Goal: Transaction & Acquisition: Purchase product/service

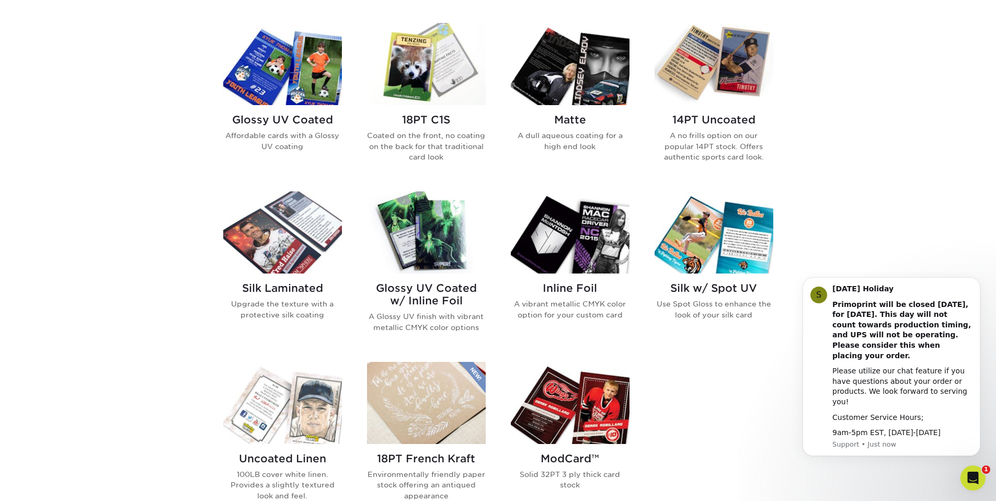
scroll to position [523, 0]
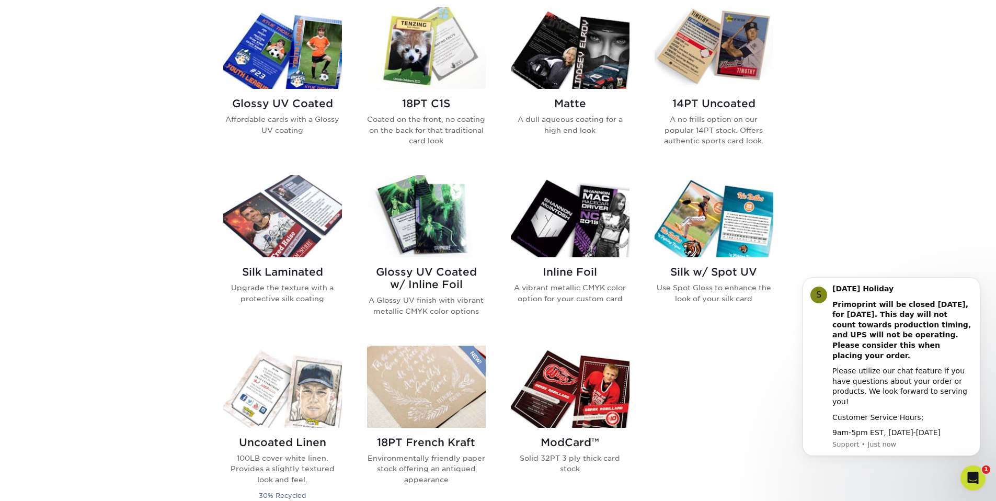
click at [429, 242] on img at bounding box center [426, 216] width 119 height 82
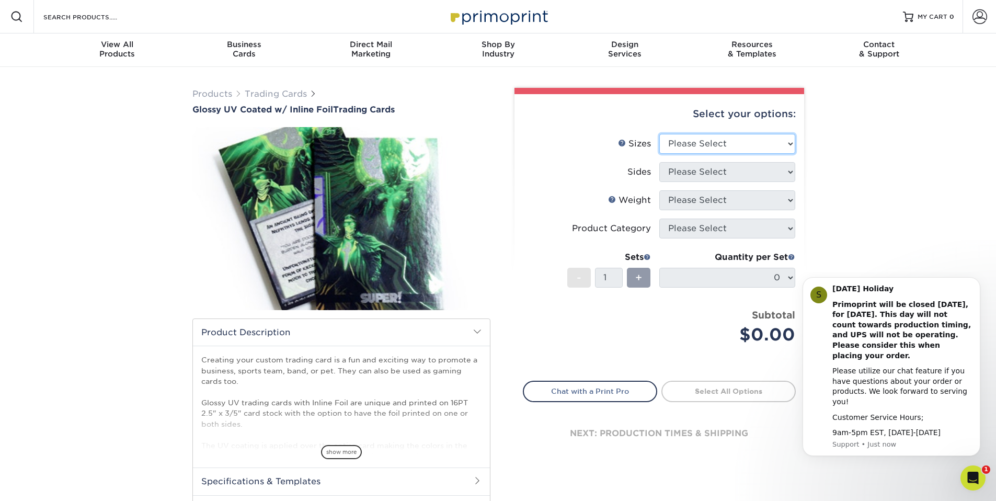
click at [751, 146] on select "Please Select 2.5" x 3.5"" at bounding box center [727, 144] width 136 height 20
select select "2.50x3.50"
click at [659, 134] on select "Please Select 2.5" x 3.5"" at bounding box center [727, 144] width 136 height 20
click at [774, 173] on select "Please Select Print Both Sides - Foil Back Only Print Both Sides - Foil Both Si…" at bounding box center [727, 172] width 136 height 20
select select "e9e9dfb3-fba1-4d60-972c-fd9ca5904d33"
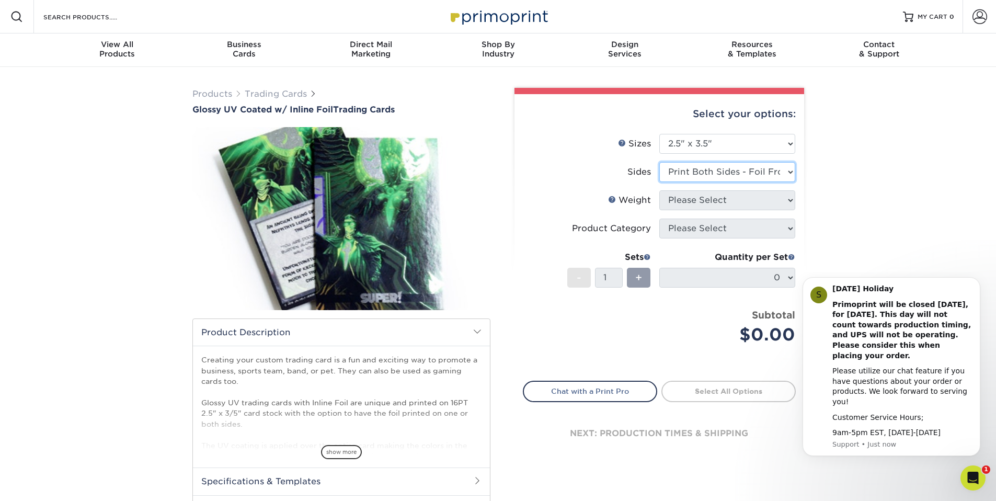
click at [659, 162] on select "Please Select Print Both Sides - Foil Back Only Print Both Sides - Foil Both Si…" at bounding box center [727, 172] width 136 height 20
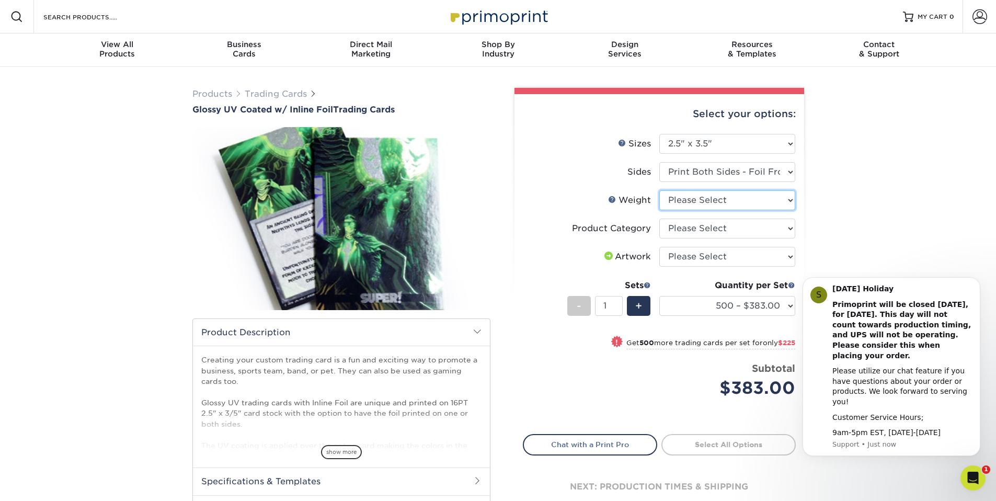
click at [789, 201] on select "Please Select 16PT" at bounding box center [727, 200] width 136 height 20
select select "16PT"
click at [659, 190] on select "Please Select 16PT" at bounding box center [727, 200] width 136 height 20
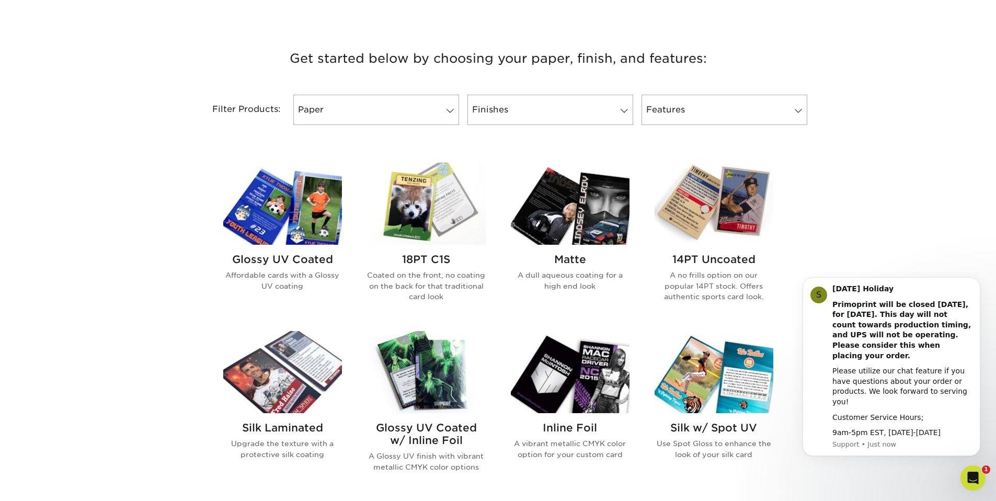
scroll to position [367, 0]
click at [592, 213] on img at bounding box center [570, 203] width 119 height 82
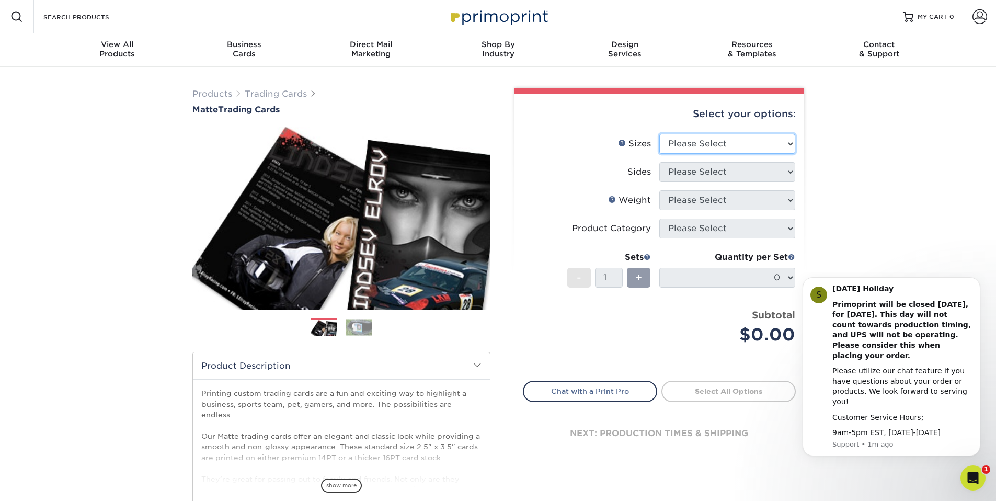
click at [700, 150] on select "Please Select 2.5" x 3.5"" at bounding box center [727, 144] width 136 height 20
select select "2.50x3.50"
click at [659, 134] on select "Please Select 2.5" x 3.5"" at bounding box center [727, 144] width 136 height 20
click at [692, 174] on select "Please Select Print Both Sides Print Front Only" at bounding box center [727, 172] width 136 height 20
select select "13abbda7-1d64-4f25-8bb2-c179b224825d"
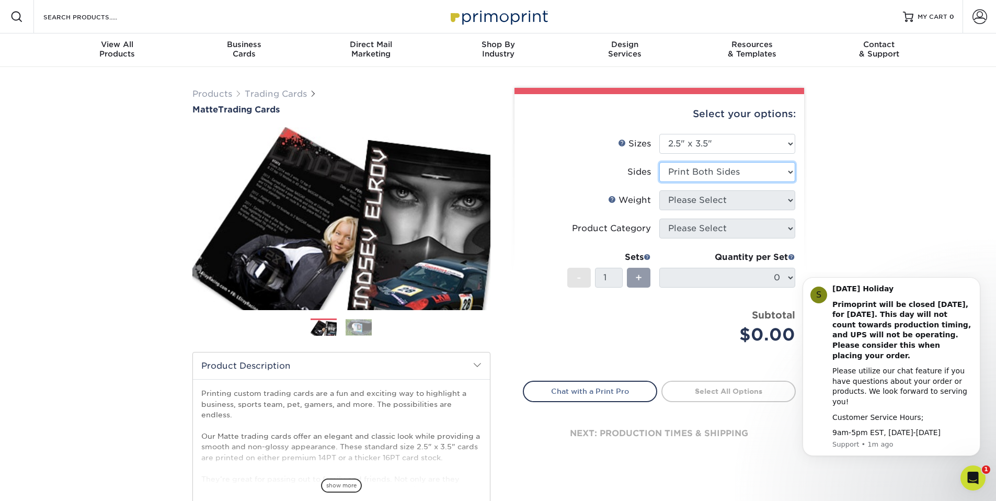
click at [659, 162] on select "Please Select Print Both Sides Print Front Only" at bounding box center [727, 172] width 136 height 20
click at [703, 200] on select "Please Select 16PT 14PT" at bounding box center [727, 200] width 136 height 20
select select "16PT"
click at [659, 190] on select "Please Select 16PT 14PT" at bounding box center [727, 200] width 136 height 20
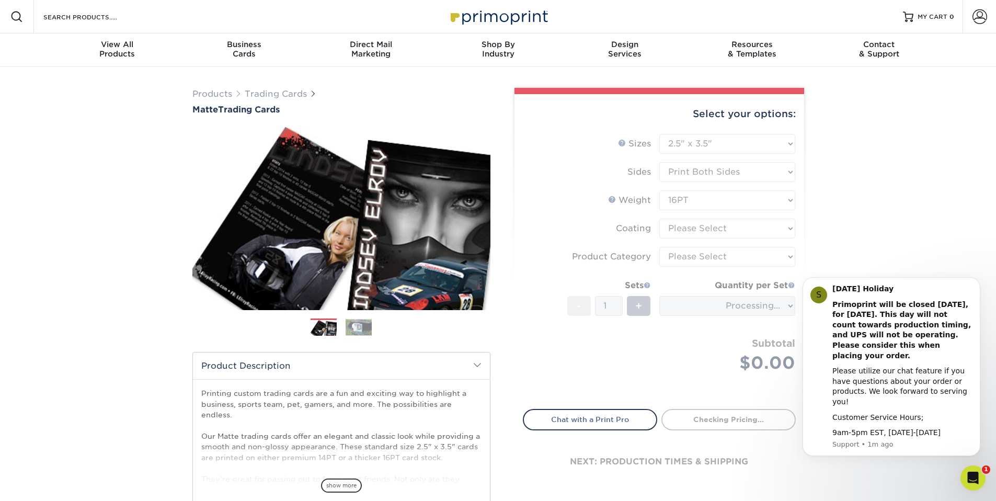
click at [712, 229] on form "Sizes Help Sizes Please Select 2.5" x 3.5" Sides Please Select 16PT - 1" at bounding box center [659, 265] width 273 height 263
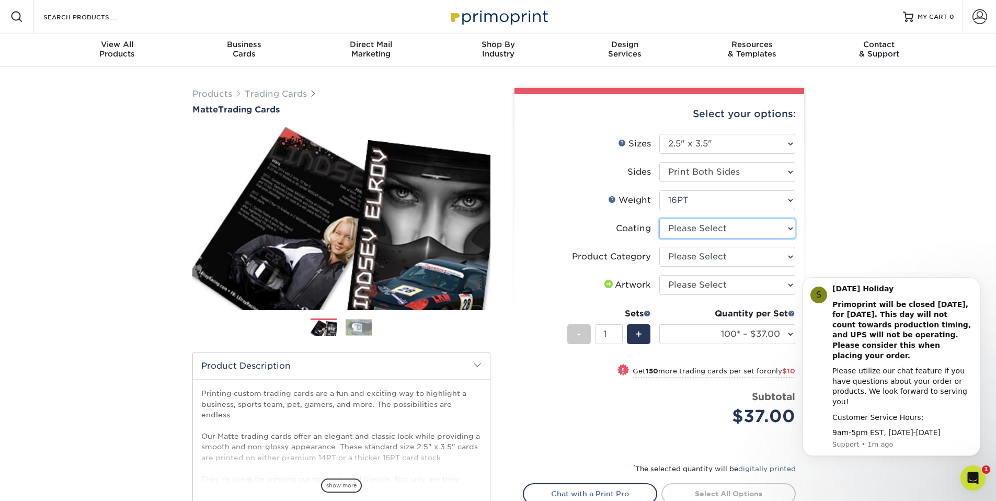
click at [781, 231] on select at bounding box center [727, 229] width 136 height 20
select select "121bb7b5-3b4d-429f-bd8d-bbf80e953313"
click at [659, 219] on select at bounding box center [727, 229] width 136 height 20
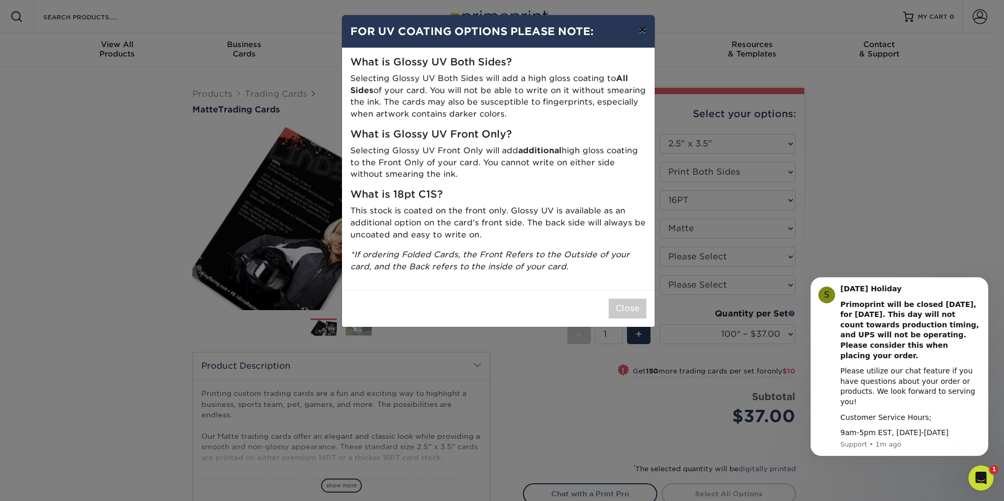
click at [642, 31] on button "×" at bounding box center [642, 29] width 24 height 29
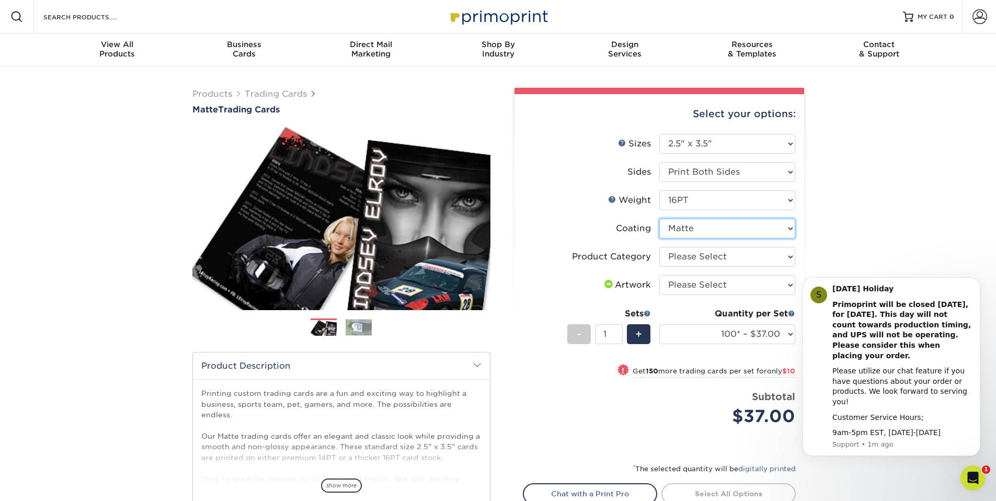
click at [791, 231] on select at bounding box center [727, 229] width 136 height 20
click at [786, 259] on select "Please Select Trading Cards" at bounding box center [727, 257] width 136 height 20
select select "c2f9bce9-36c2-409d-b101-c29d9d031e18"
click at [659, 247] on select "Please Select Trading Cards" at bounding box center [727, 257] width 136 height 20
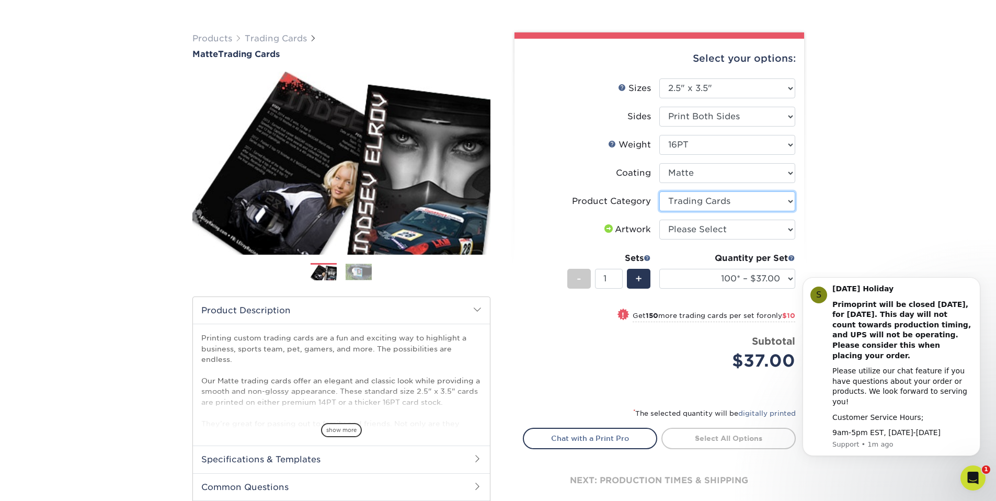
scroll to position [61, 0]
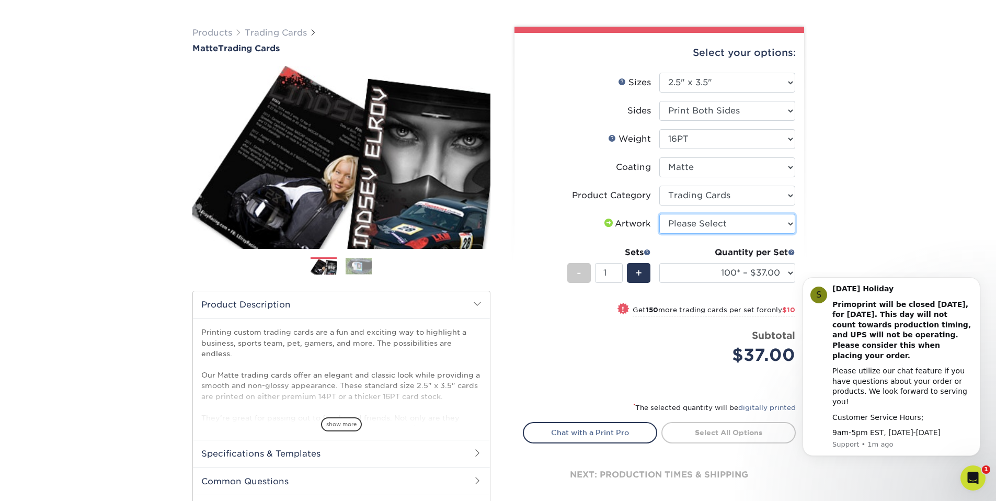
click at [787, 225] on select "Please Select I will upload files I need a design - $100" at bounding box center [727, 224] width 136 height 20
select select "upload"
click at [659, 214] on select "Please Select I will upload files I need a design - $100" at bounding box center [727, 224] width 136 height 20
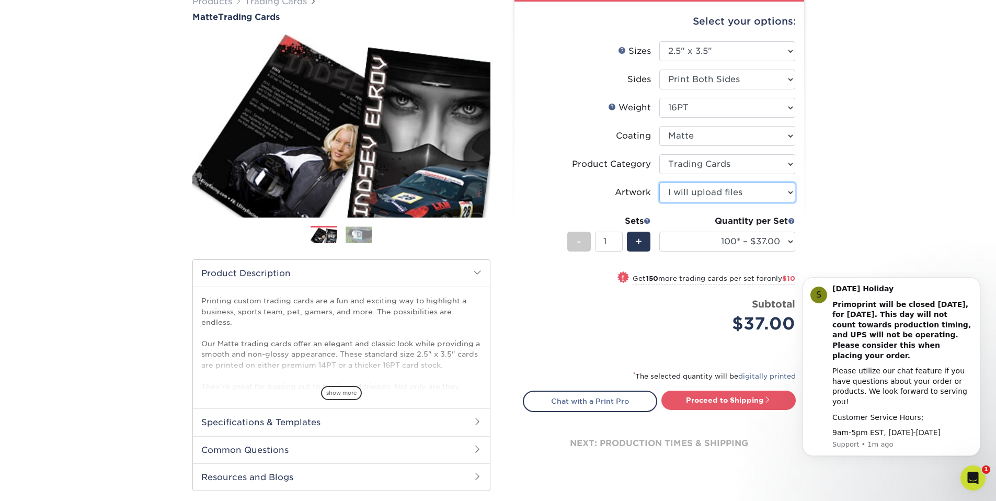
scroll to position [102, 0]
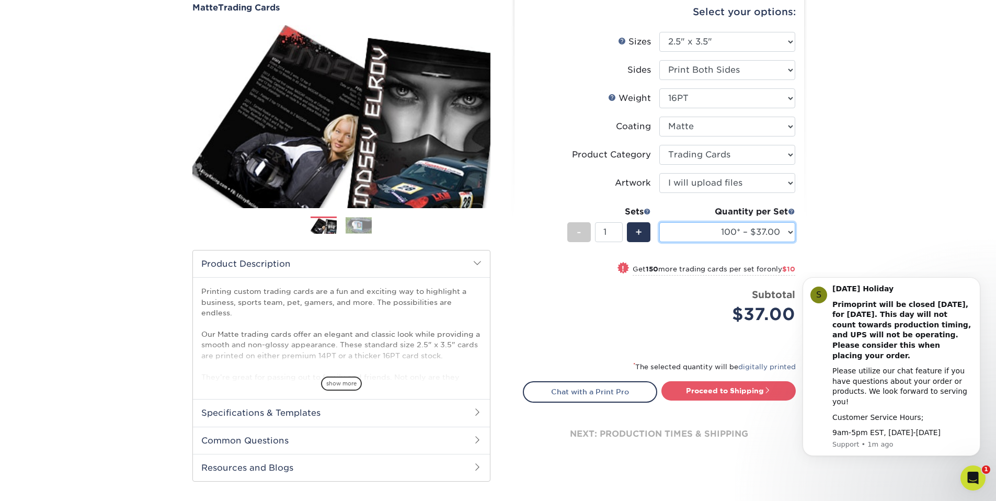
click at [787, 232] on select "100* – $37.00 250* – $47.00 500* – $58.00 1000 – $71.00 2500 – $141.00 5000 – $…" at bounding box center [727, 232] width 136 height 20
select select "250* – $47.00"
click at [659, 222] on select "100* – $37.00 250* – $47.00 500* – $58.00 1000 – $71.00 2500 – $141.00 5000 – $…" at bounding box center [727, 232] width 136 height 20
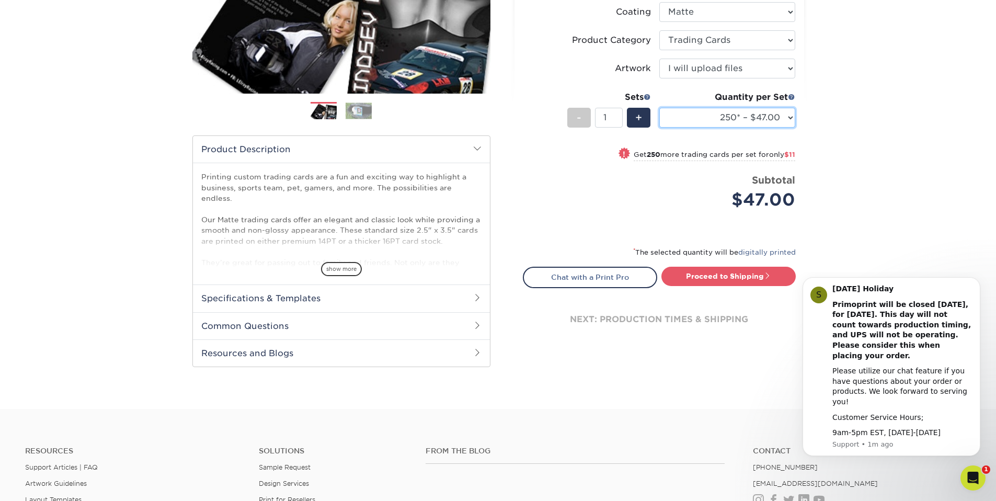
scroll to position [213, 0]
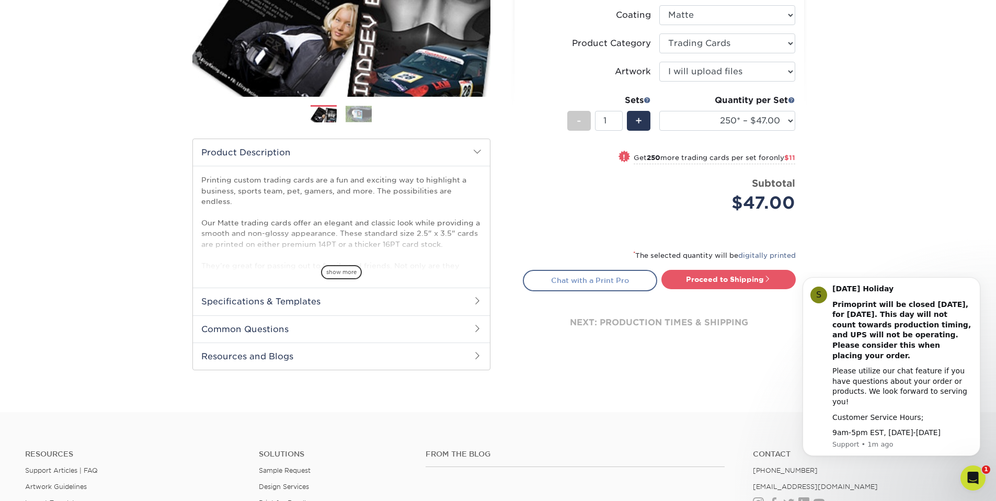
click at [591, 283] on link "Chat with a Print Pro" at bounding box center [590, 280] width 134 height 21
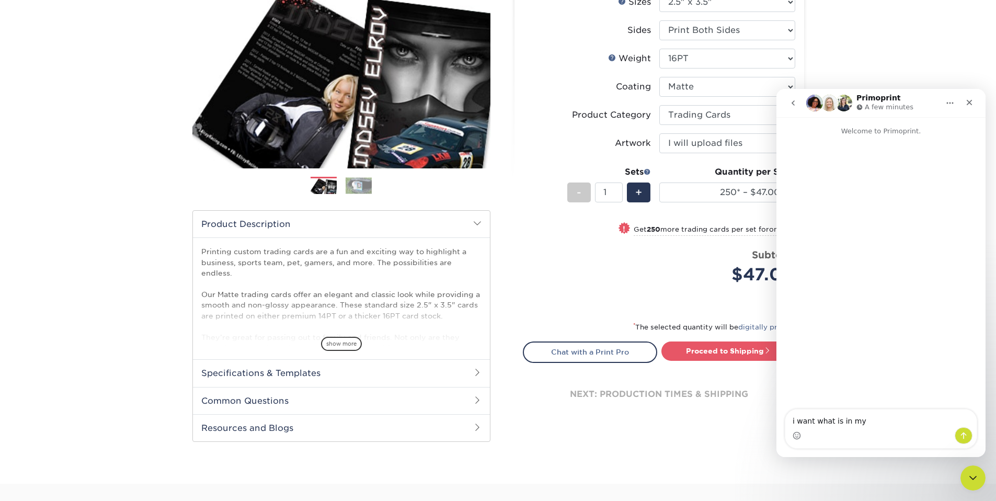
scroll to position [0, 0]
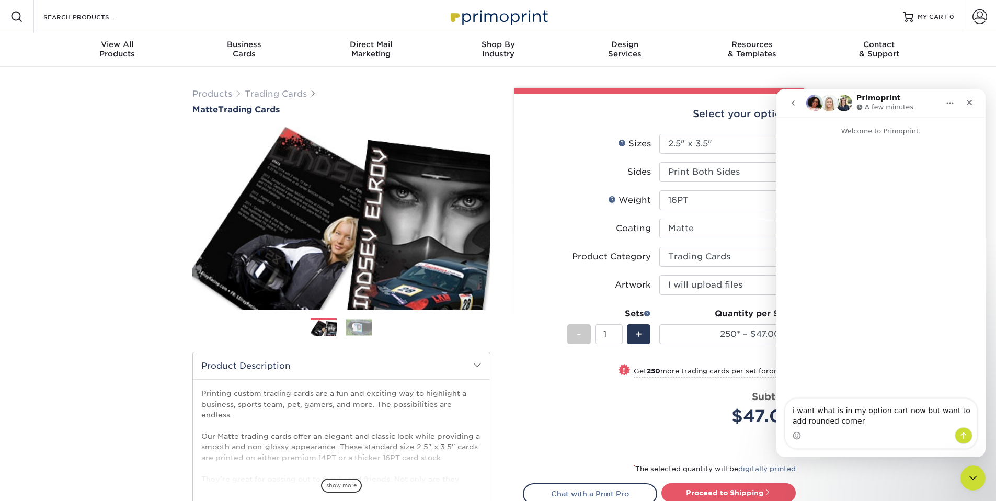
type textarea "i want what is in my option cart now but want to add rounded corners"
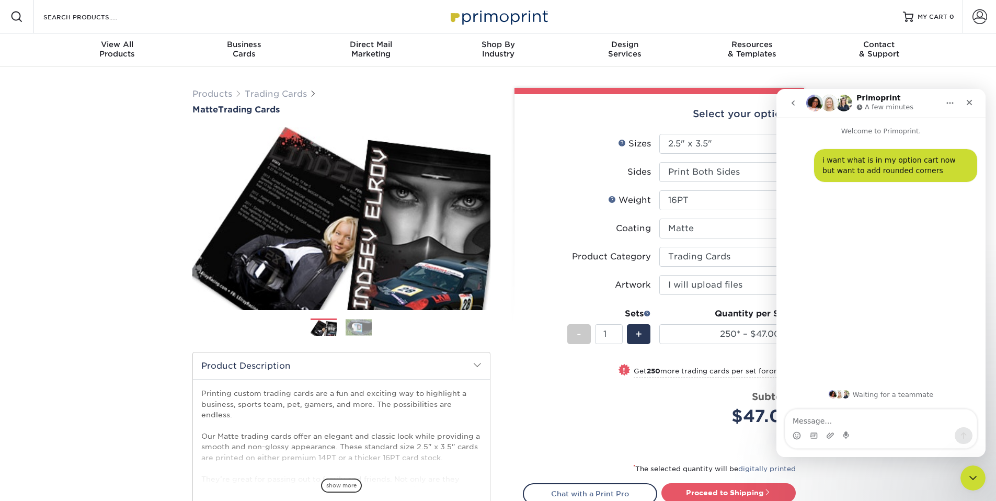
click at [591, 301] on li "Artwork Please Select I will upload files I need a design - $100" at bounding box center [659, 289] width 272 height 28
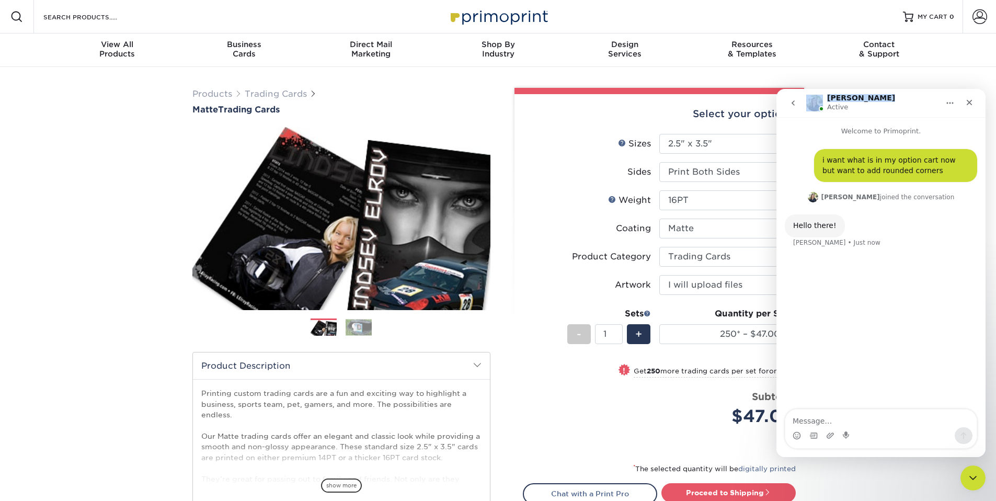
drag, startPoint x: 874, startPoint y: 96, endPoint x: 703, endPoint y: 95, distance: 170.5
click html "Irene Active Welcome to Primoprint. i want what is in my option cart now but wa…"
drag, startPoint x: 703, startPoint y: 95, endPoint x: 724, endPoint y: 92, distance: 20.6
click at [704, 94] on div "Select your options:" at bounding box center [659, 114] width 273 height 40
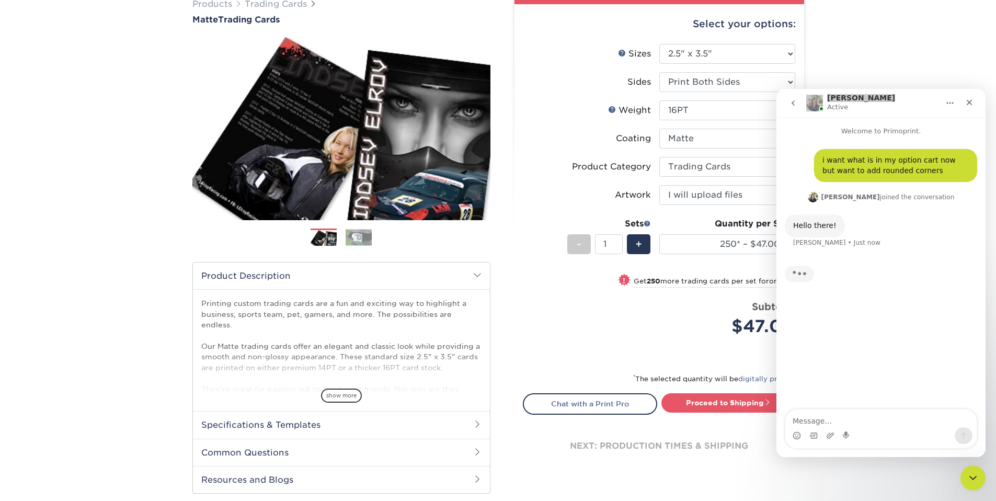
scroll to position [86, 0]
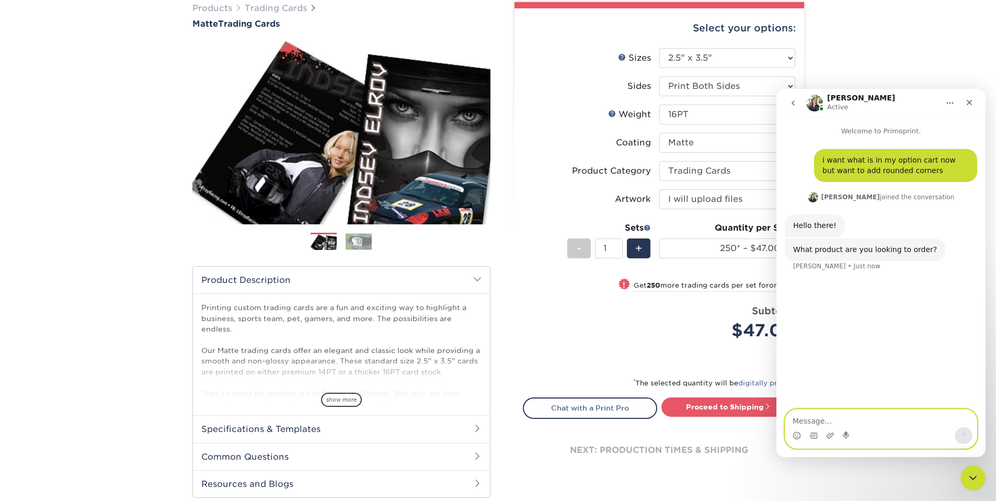
click at [828, 421] on textarea "Message…" at bounding box center [880, 418] width 191 height 18
type textarea "Matte trading cardes"
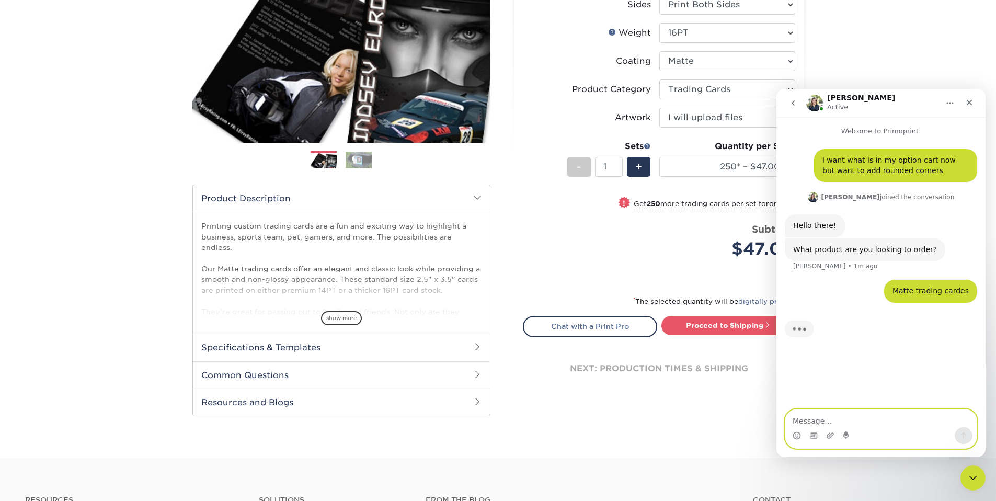
scroll to position [168, 0]
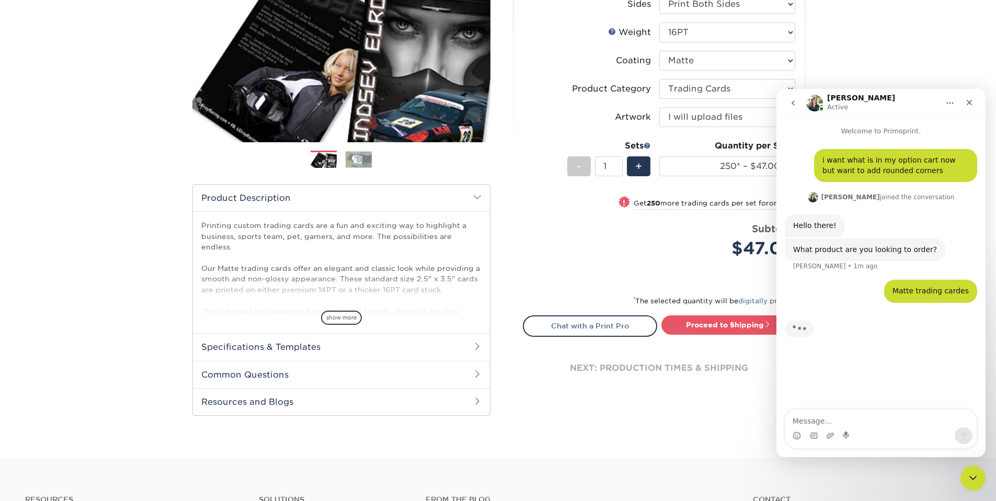
click at [479, 377] on span at bounding box center [477, 374] width 8 height 8
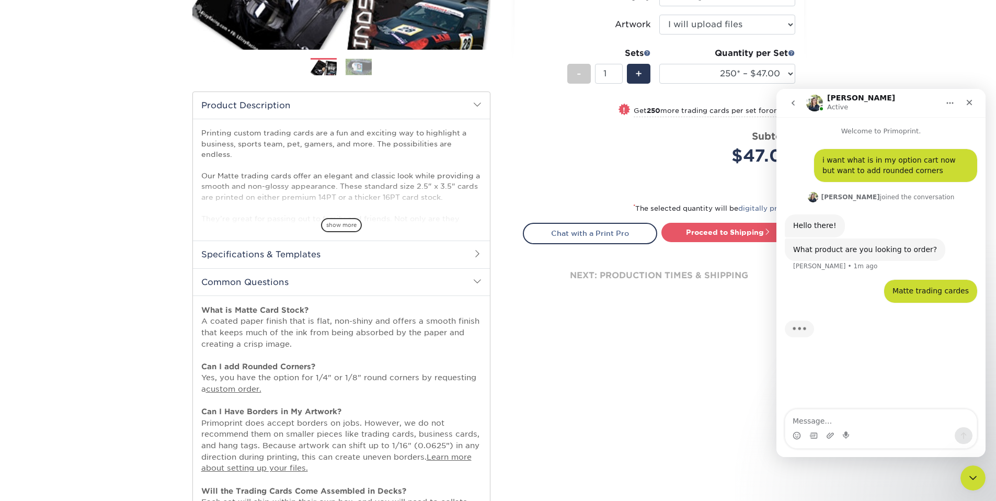
scroll to position [260, 0]
click at [244, 390] on link "custom order." at bounding box center [233, 389] width 55 height 9
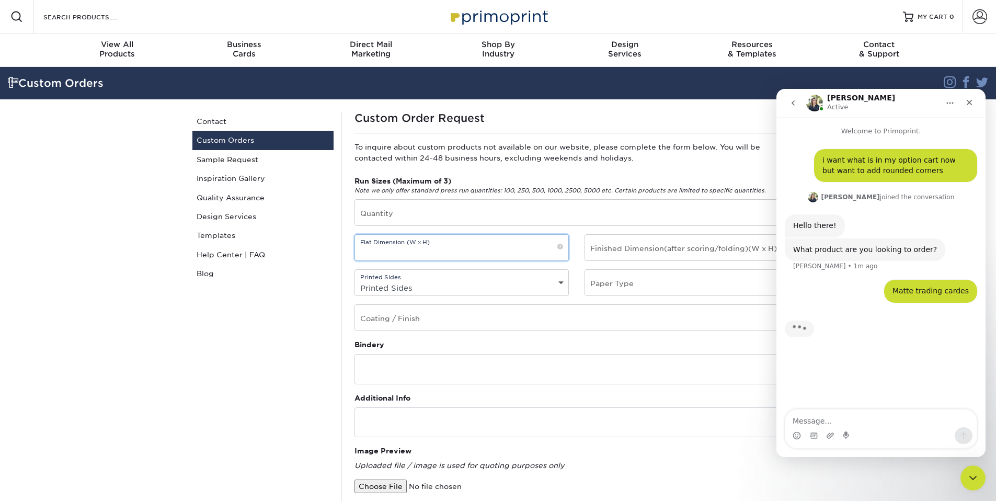
click at [530, 250] on input "text" at bounding box center [462, 248] width 214 height 26
click at [242, 158] on link "Sample Request" at bounding box center [262, 159] width 141 height 19
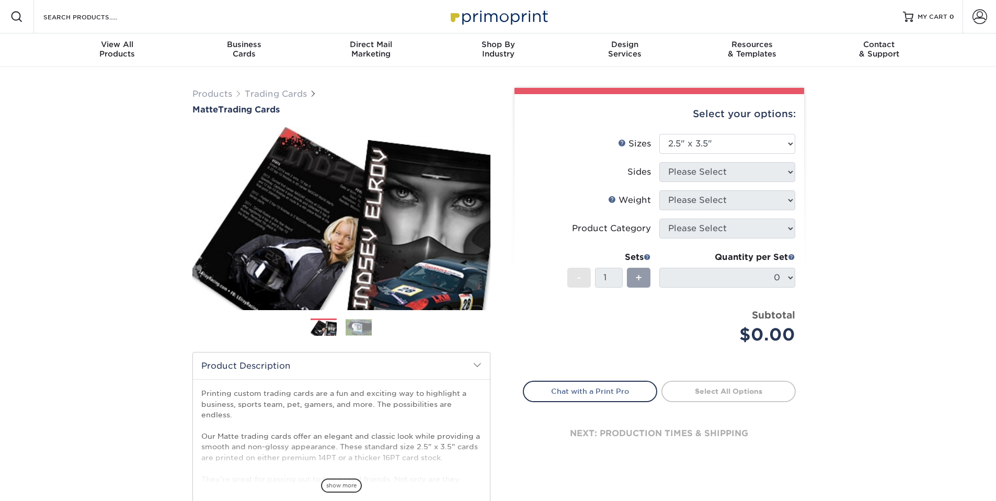
select select "2.50x3.50"
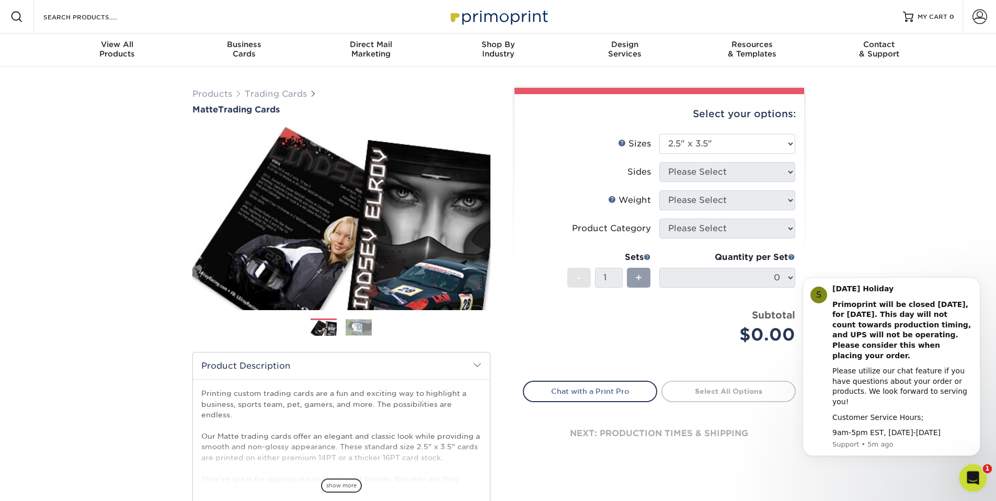
click at [982, 484] on div "Open Intercom Messenger" at bounding box center [971, 476] width 25 height 25
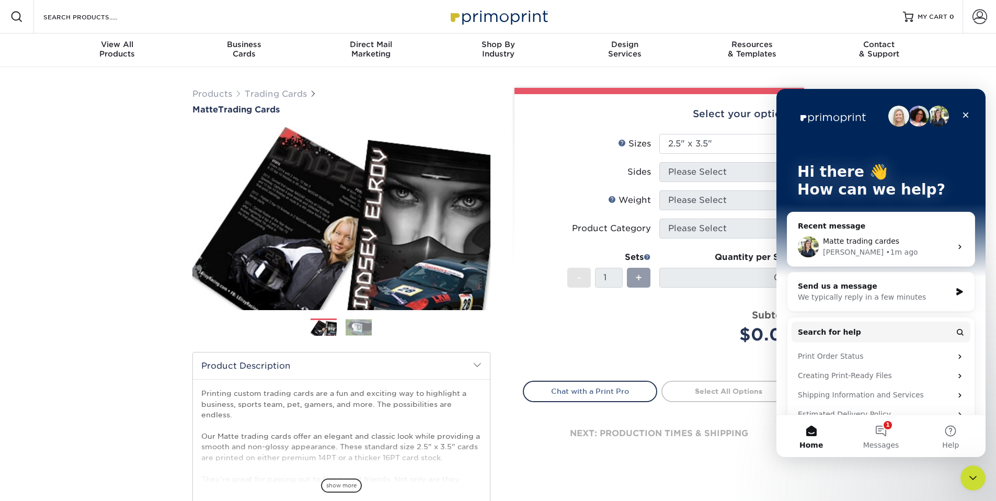
scroll to position [74, 0]
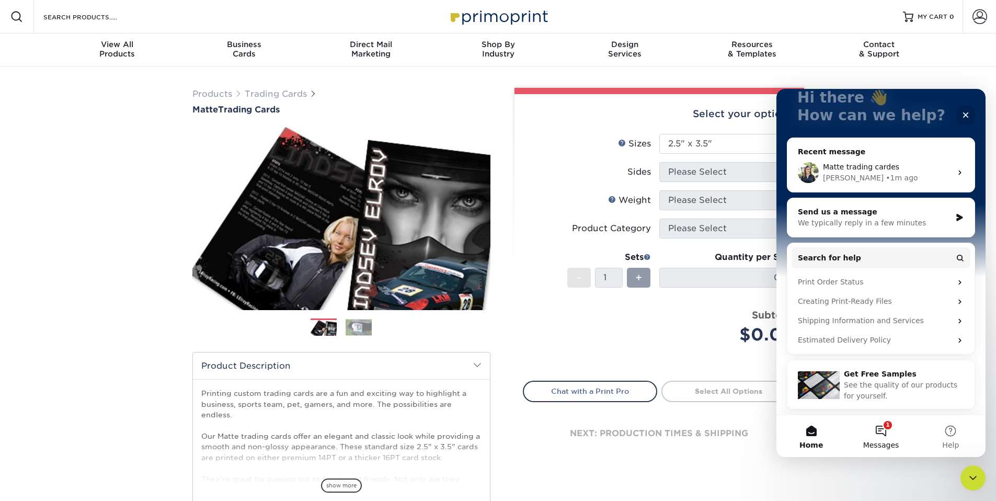
click at [887, 426] on button "1 Messages" at bounding box center [881, 436] width 70 height 42
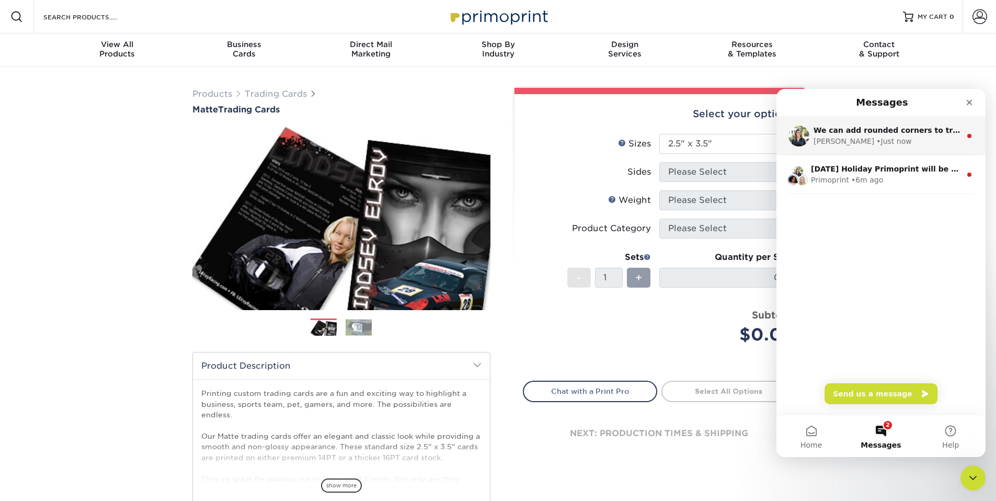
click at [876, 144] on div "• Just now" at bounding box center [893, 141] width 35 height 11
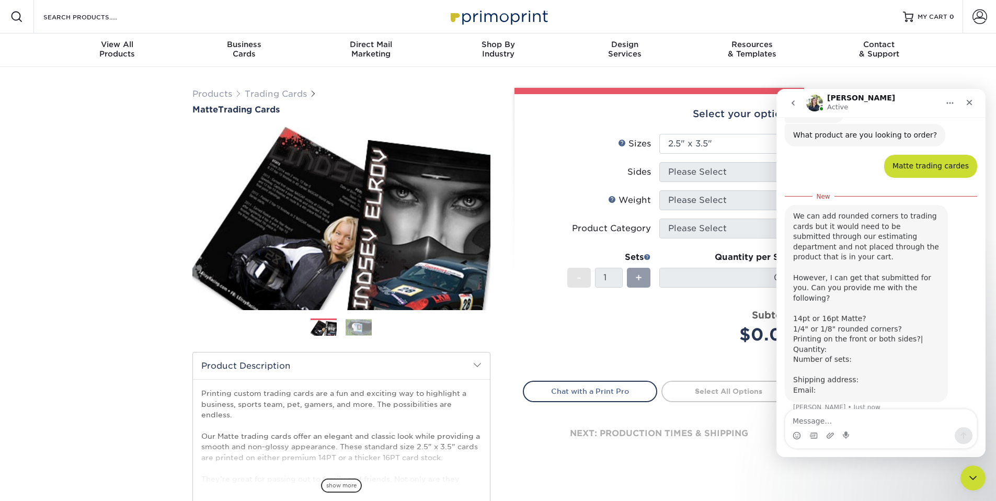
scroll to position [117, 0]
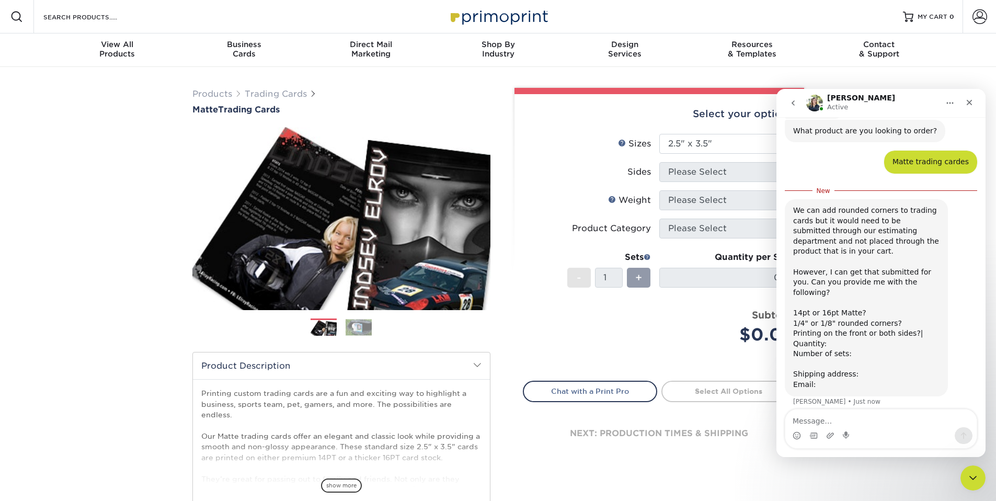
click at [873, 424] on textarea "Message…" at bounding box center [880, 418] width 191 height 18
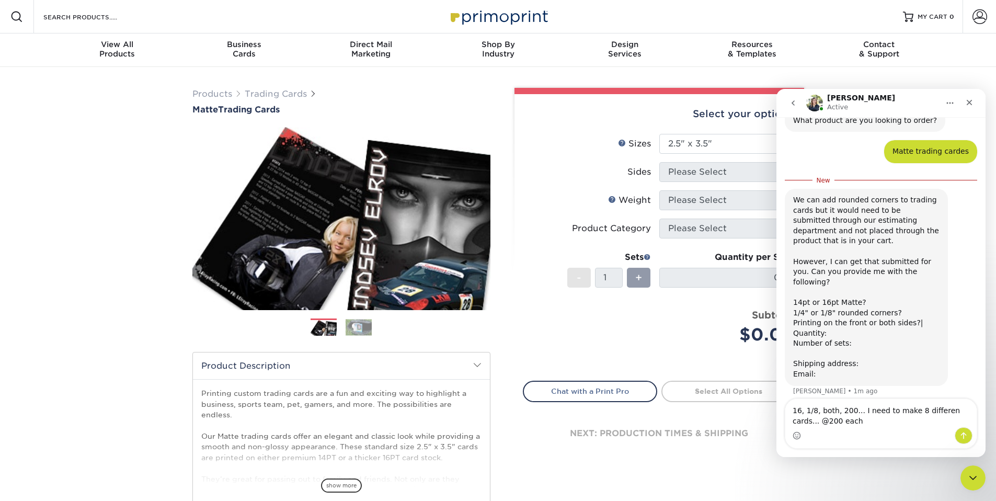
click at [942, 413] on textarea "16, 1/8, both, 200... I need to make 8 differen cards... @200 each" at bounding box center [880, 413] width 191 height 28
drag, startPoint x: 942, startPoint y: 413, endPoint x: 912, endPoint y: 413, distance: 29.8
click at [912, 413] on textarea "16, 1/8, both, 200... I need to make 8 different cards... @200 each" at bounding box center [880, 413] width 191 height 28
drag, startPoint x: 912, startPoint y: 413, endPoint x: 869, endPoint y: 424, distance: 45.3
click at [869, 424] on textarea "16, 1/8, both, 200... I need to make 6 different cards... @200 each" at bounding box center [880, 413] width 191 height 28
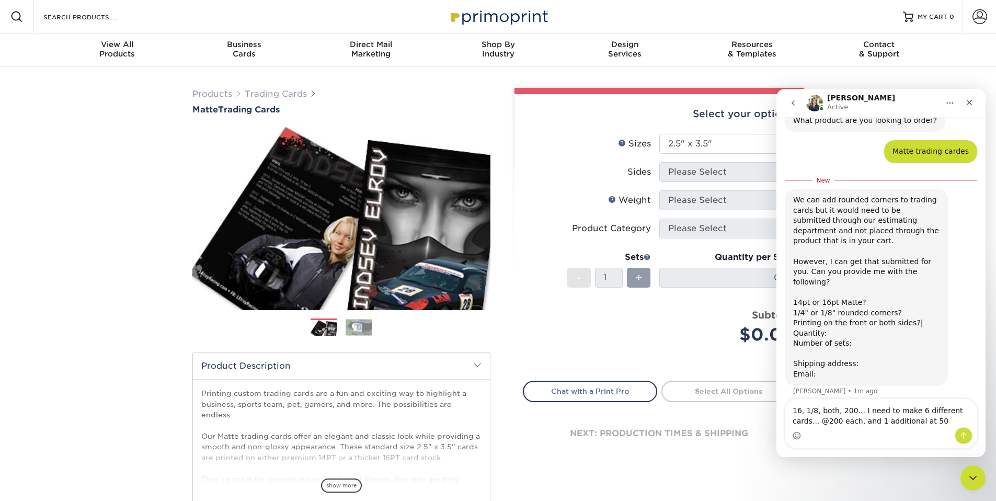
type textarea "16, 1/8, both, 200... I need to make 6 different cards... @200 each, and 1 addi…"
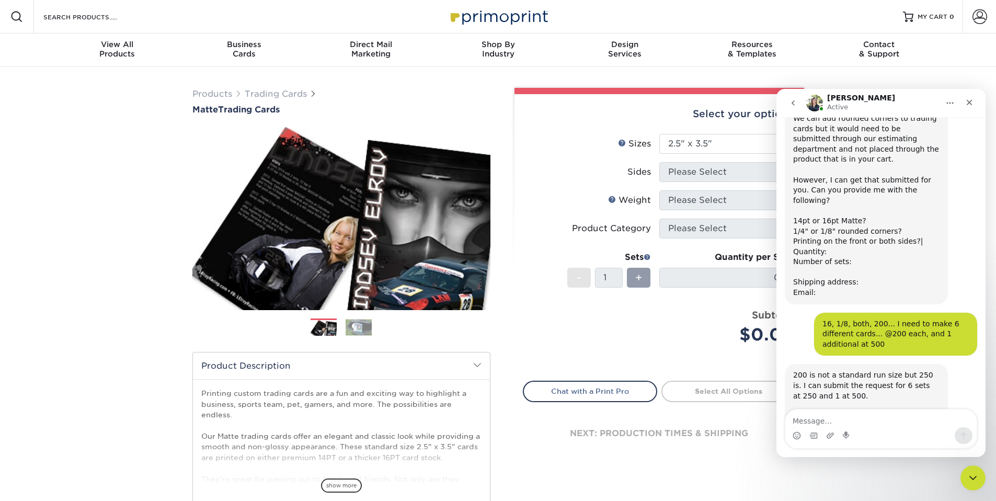
scroll to position [234, 0]
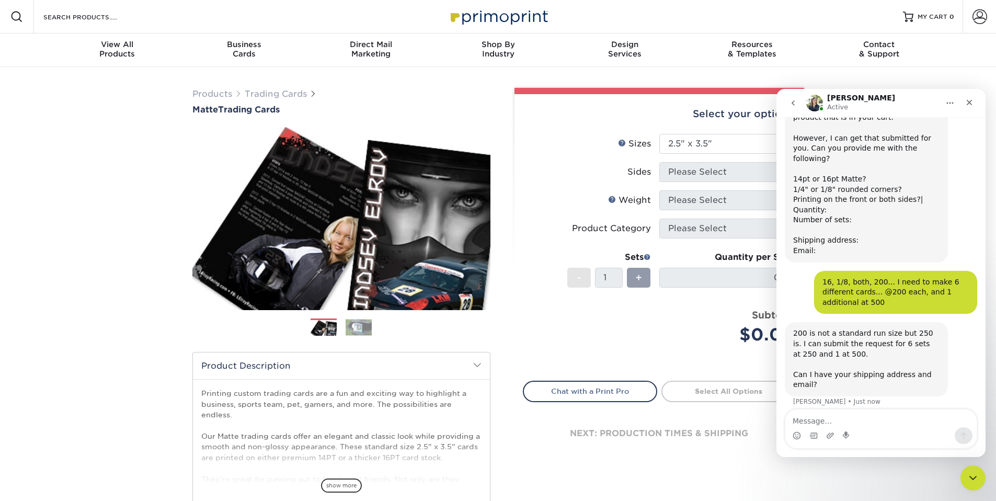
drag, startPoint x: 869, startPoint y: 424, endPoint x: 887, endPoint y: 424, distance: 18.3
click at [887, 424] on textarea "Message…" at bounding box center [880, 418] width 191 height 18
type textarea "can i get a price quote?"
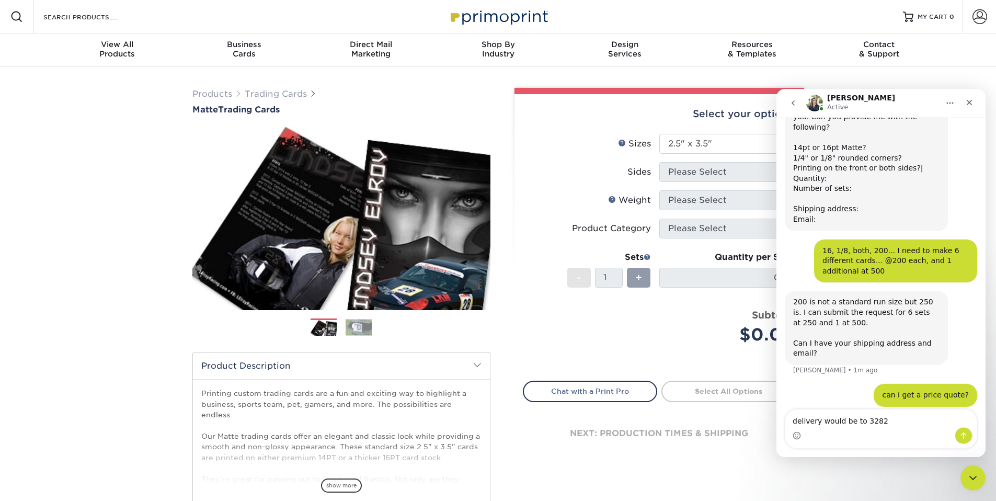
type textarea "delivery would be to 32825"
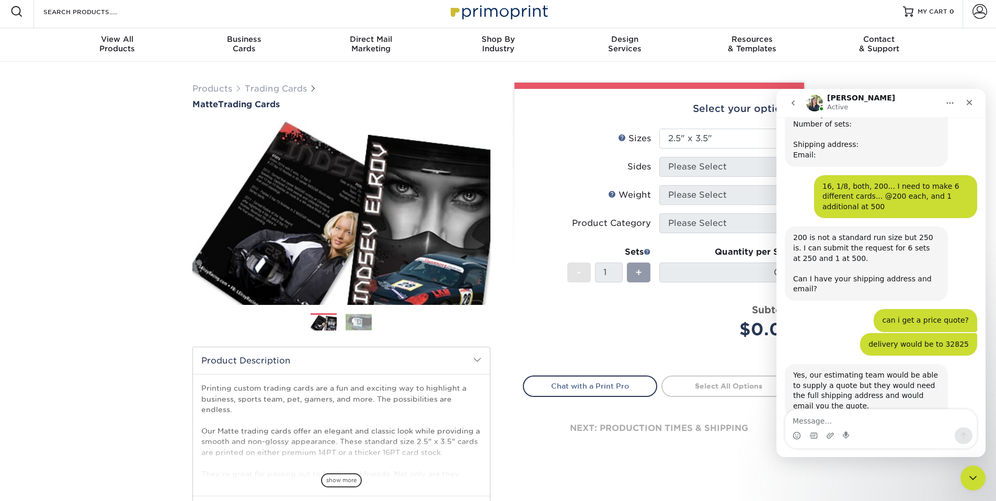
scroll to position [351, 0]
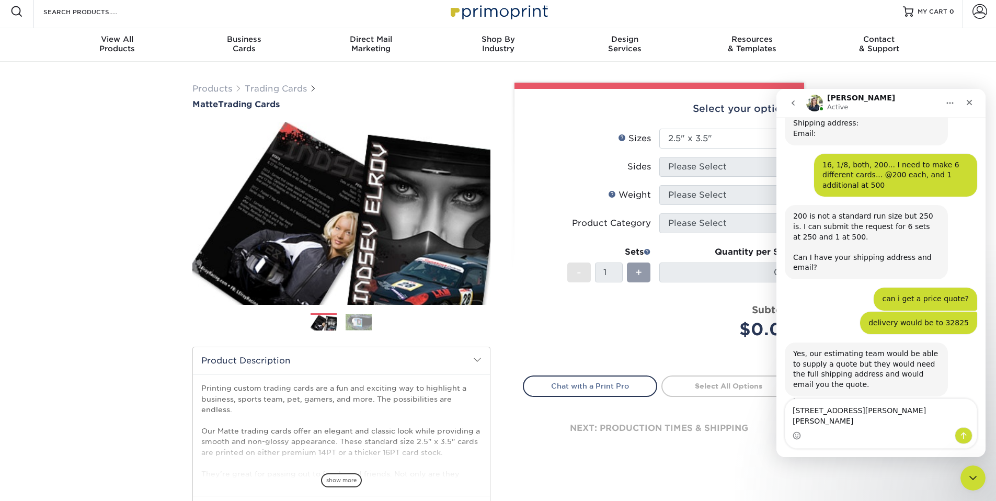
type textarea "429 Dean Creel Lane, Orlando FL. 32925"
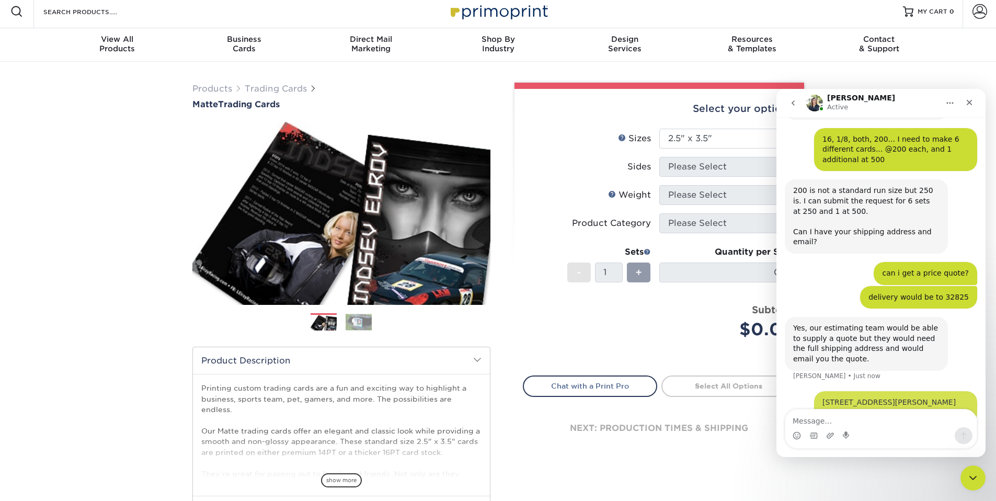
scroll to position [382, 0]
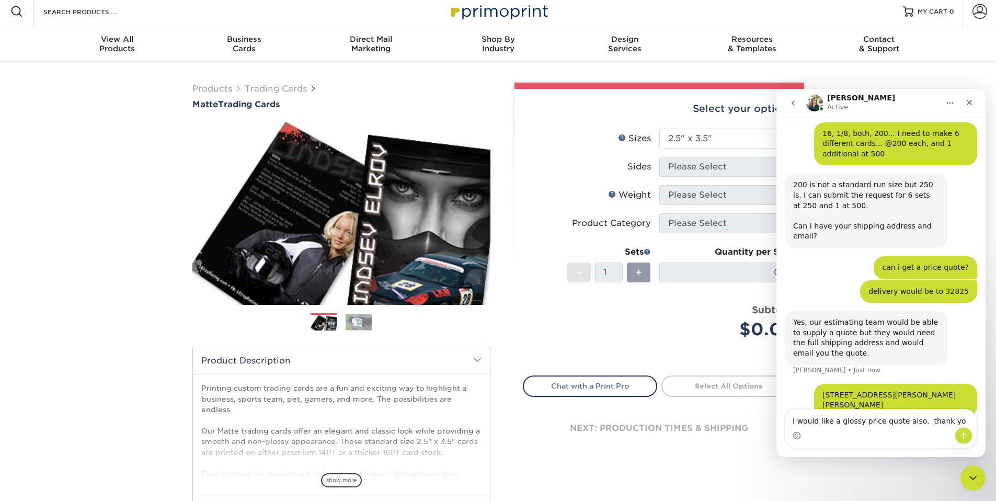
type textarea "I would like a glossy price quote also. thank you"
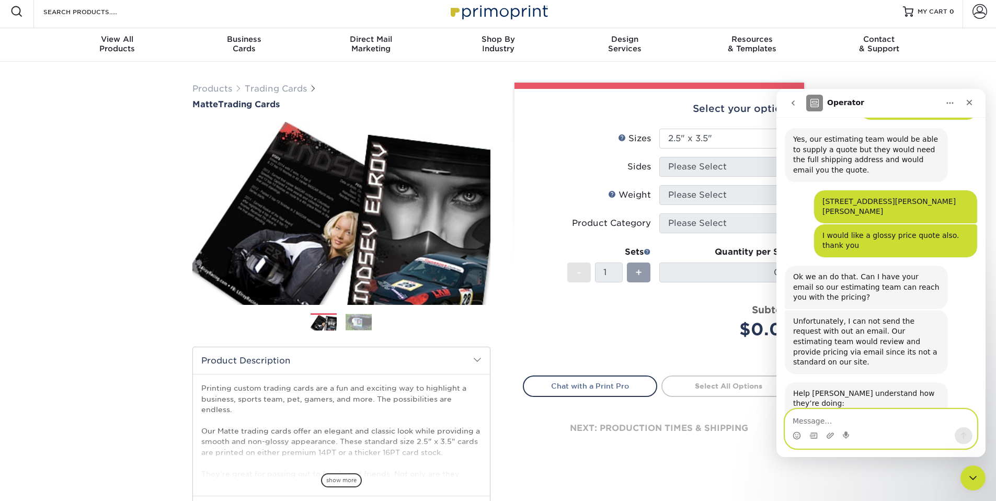
scroll to position [606, 0]
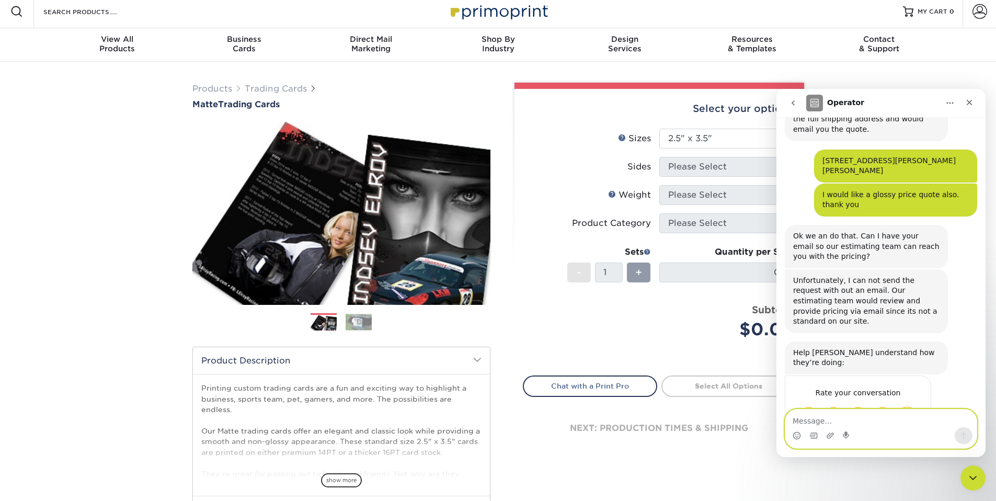
click at [868, 416] on textarea "Message…" at bounding box center [880, 418] width 191 height 18
drag, startPoint x: 860, startPoint y: 376, endPoint x: 854, endPoint y: 409, distance: 34.0
click at [860, 406] on span "OK" at bounding box center [858, 413] width 15 height 15
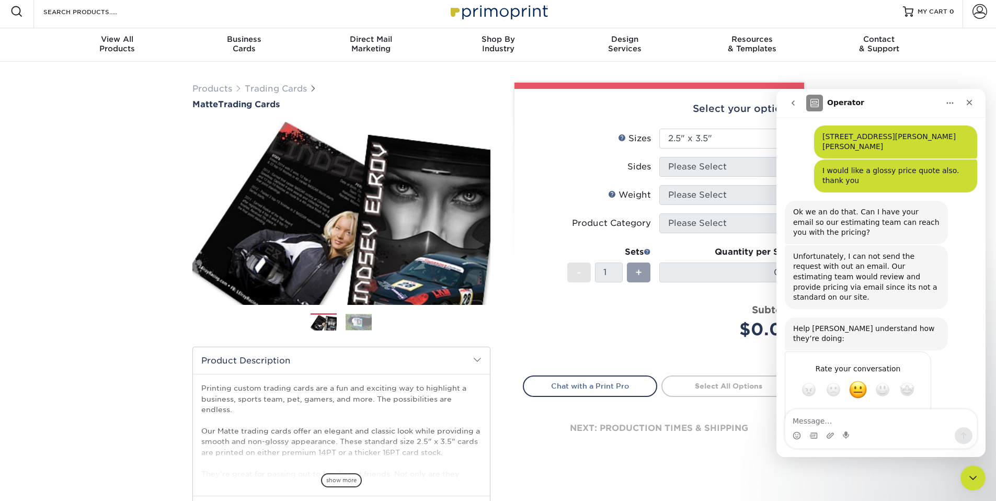
scroll to position [634, 0]
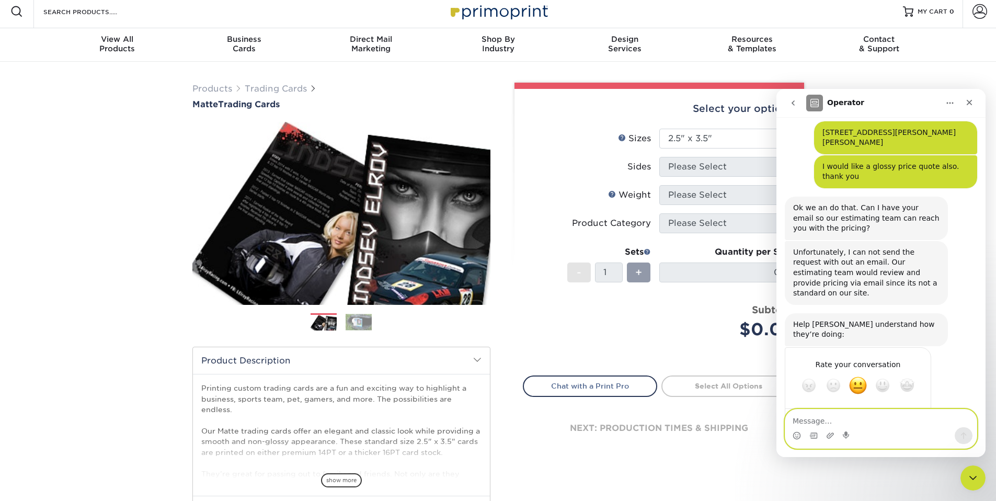
click at [858, 420] on textarea "Message…" at bounding box center [880, 418] width 191 height 18
type textarea "Charlie@brotherentertainment.com"
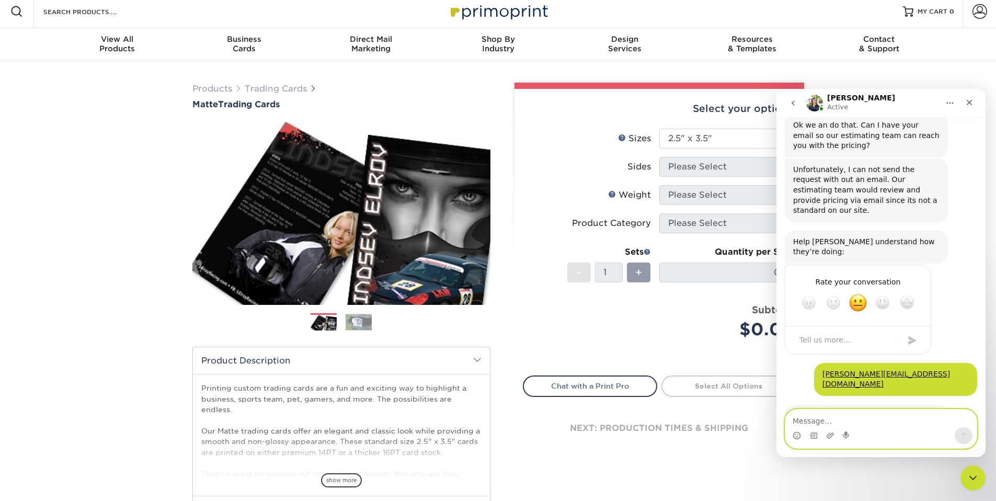
scroll to position [761, 0]
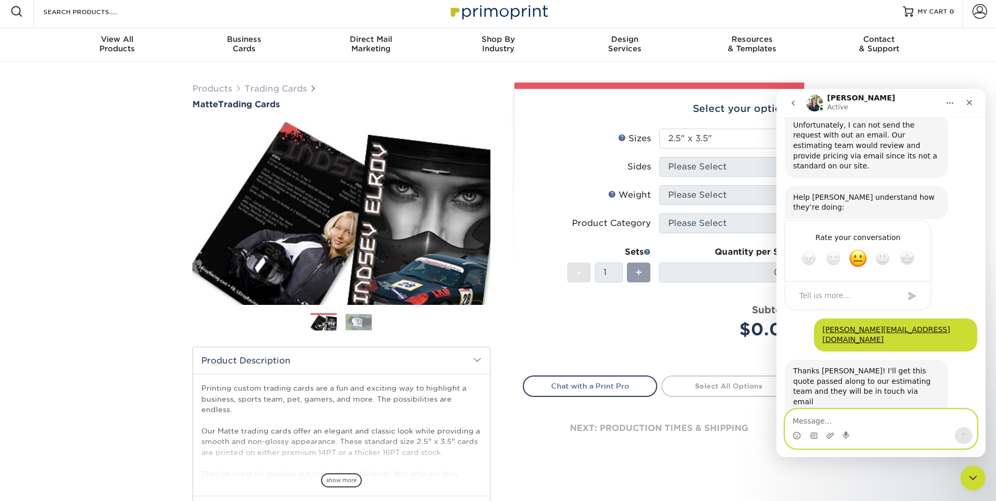
click at [849, 424] on textarea "Message…" at bounding box center [880, 418] width 191 height 18
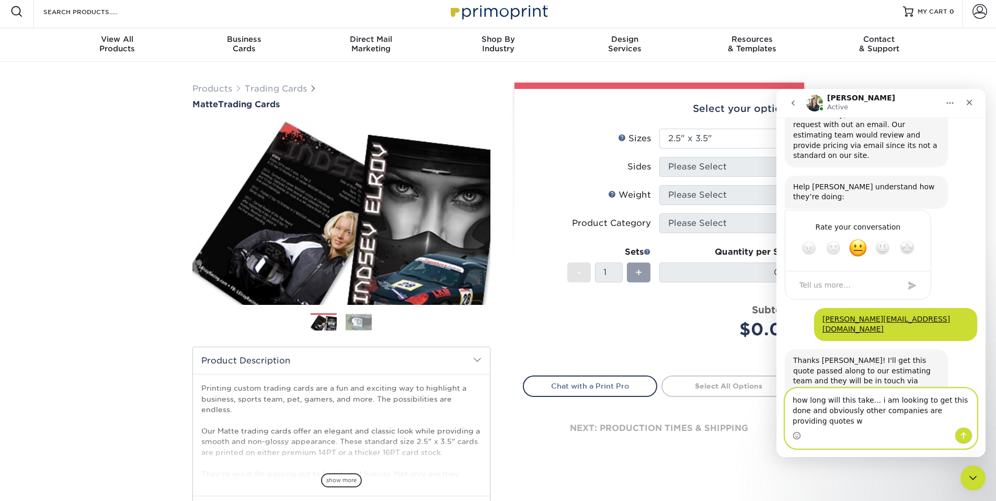
scroll to position [782, 0]
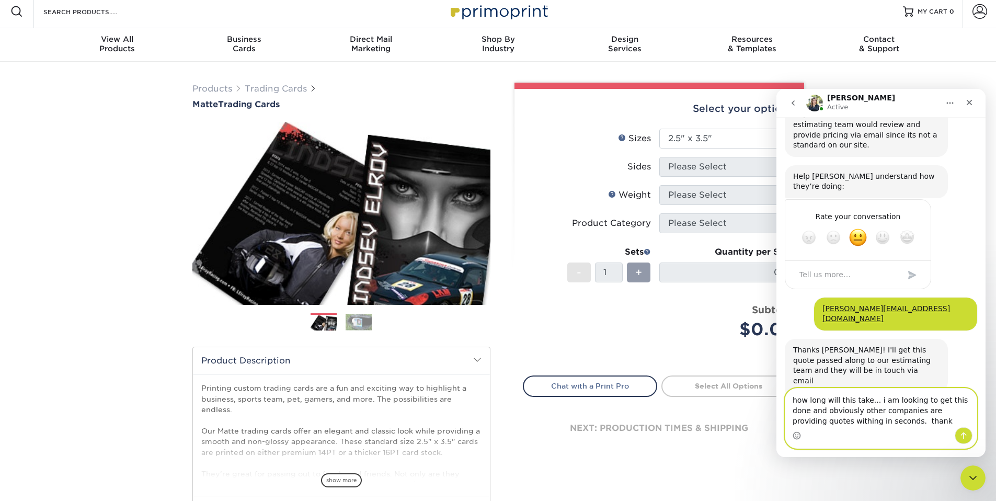
type textarea "how long will this take... i am looking to get this done and obviously other co…"
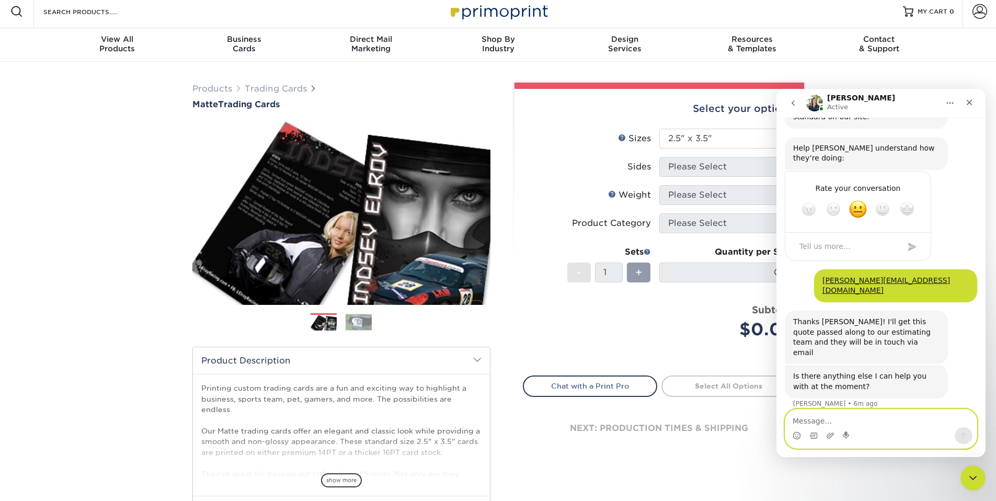
scroll to position [823, 0]
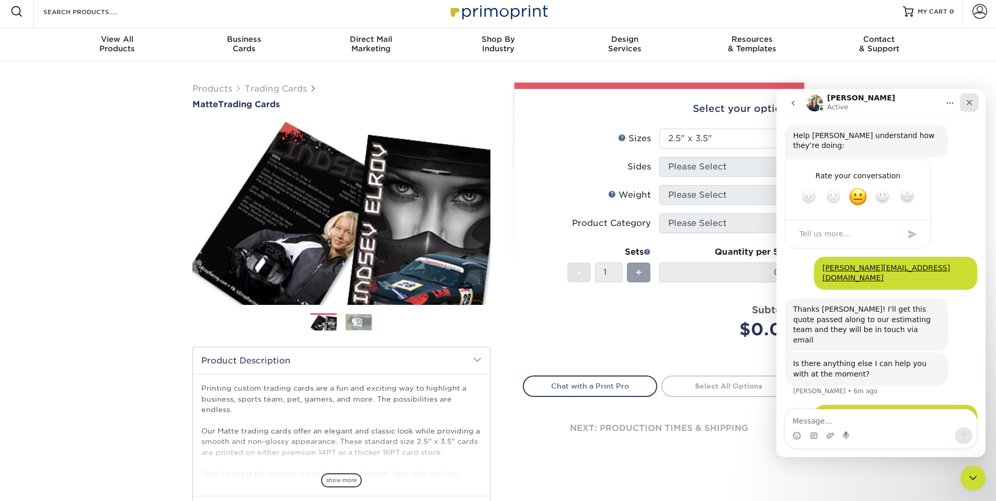
click at [973, 108] on div "Close" at bounding box center [969, 102] width 19 height 19
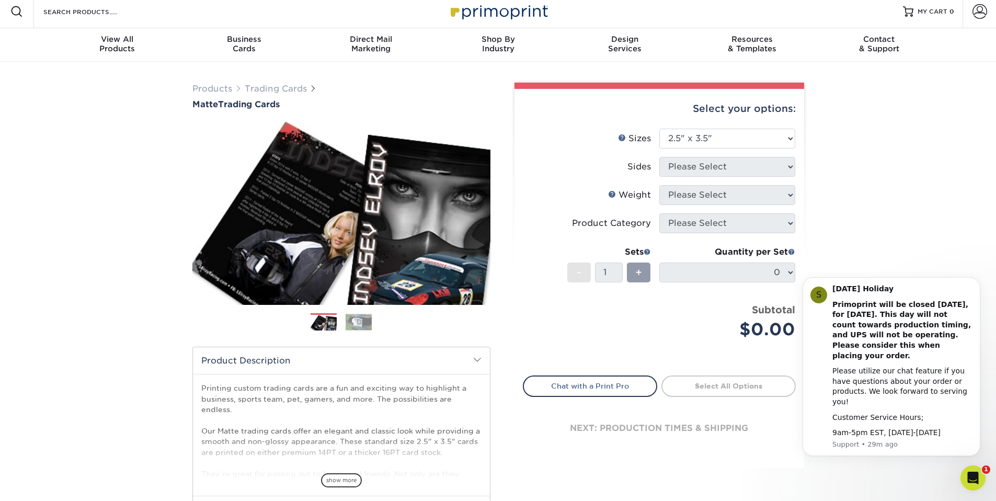
scroll to position [0, 0]
click at [980, 482] on div "Open Intercom Messenger" at bounding box center [971, 476] width 35 height 35
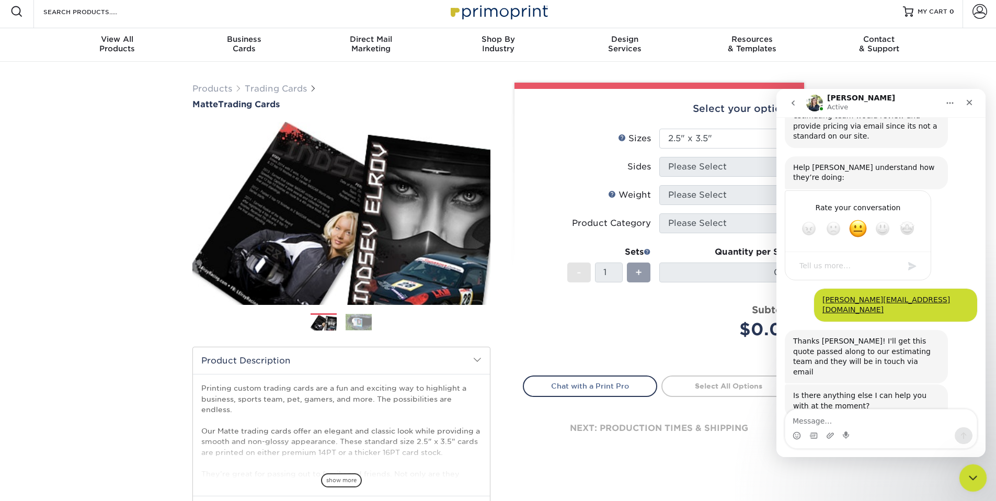
scroll to position [823, 0]
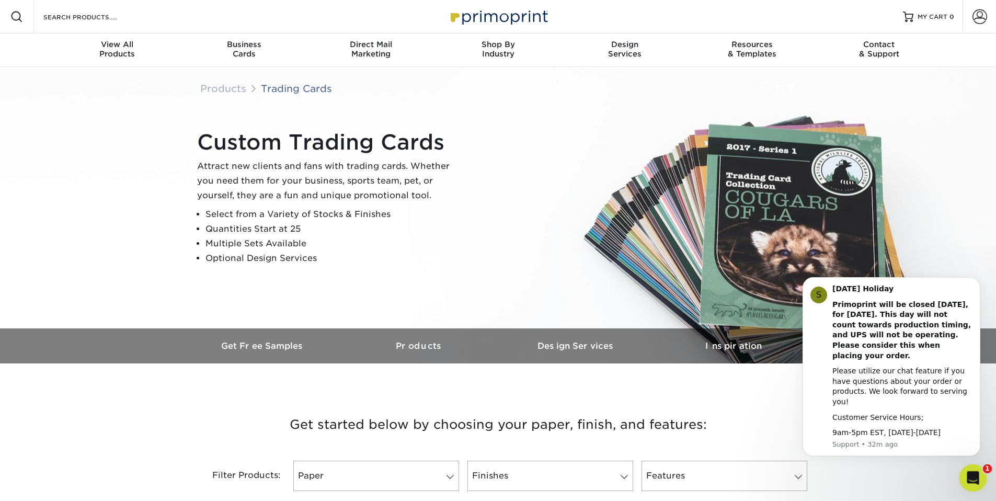
click at [967, 469] on div "Open Intercom Messenger" at bounding box center [971, 476] width 35 height 35
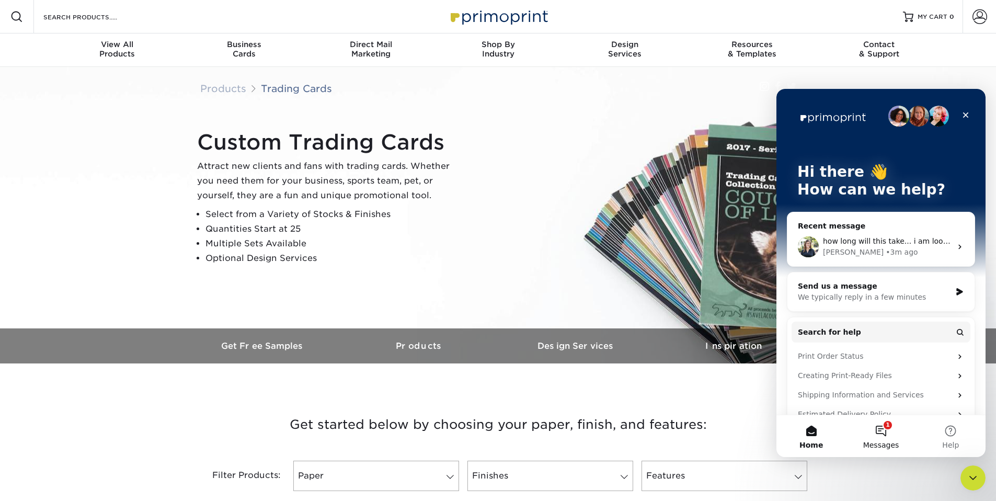
click at [886, 433] on button "1 Messages" at bounding box center [881, 436] width 70 height 42
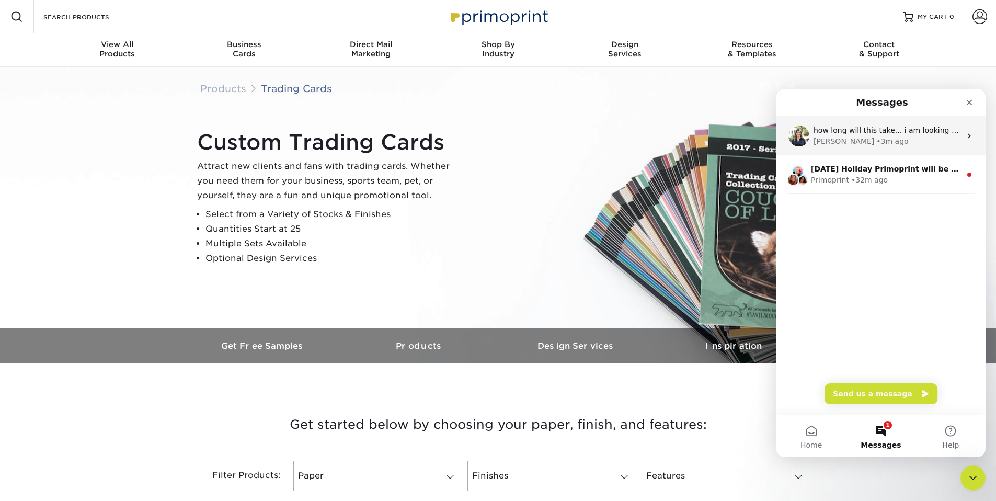
click at [876, 142] on div "• 3m ago" at bounding box center [892, 141] width 32 height 11
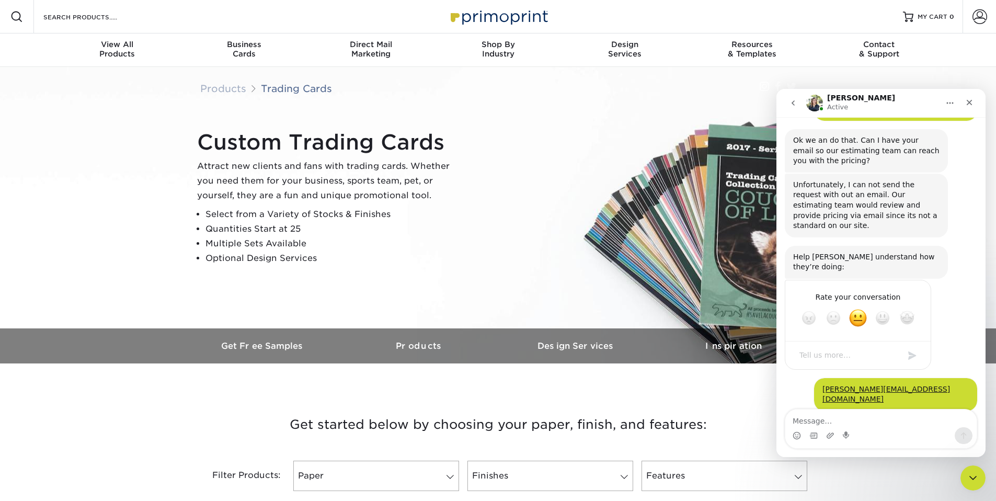
scroll to position [823, 0]
